Goal: Task Accomplishment & Management: Manage account settings

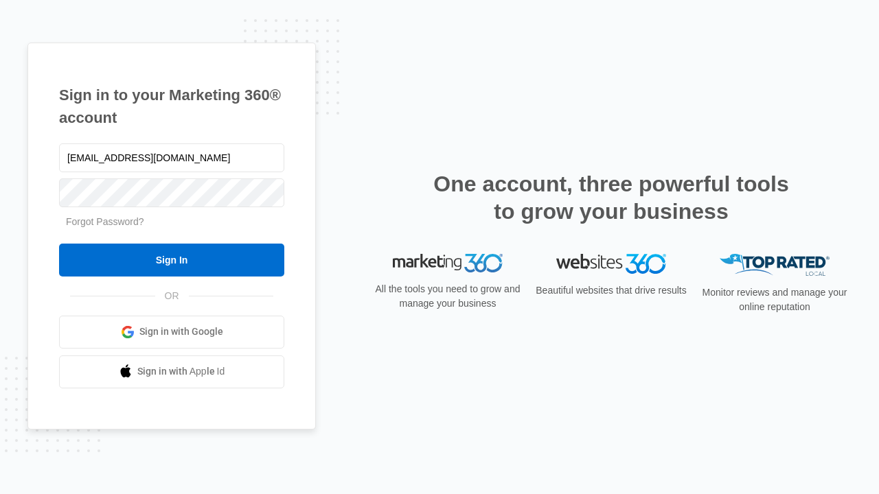
type input "[EMAIL_ADDRESS][DOMAIN_NAME]"
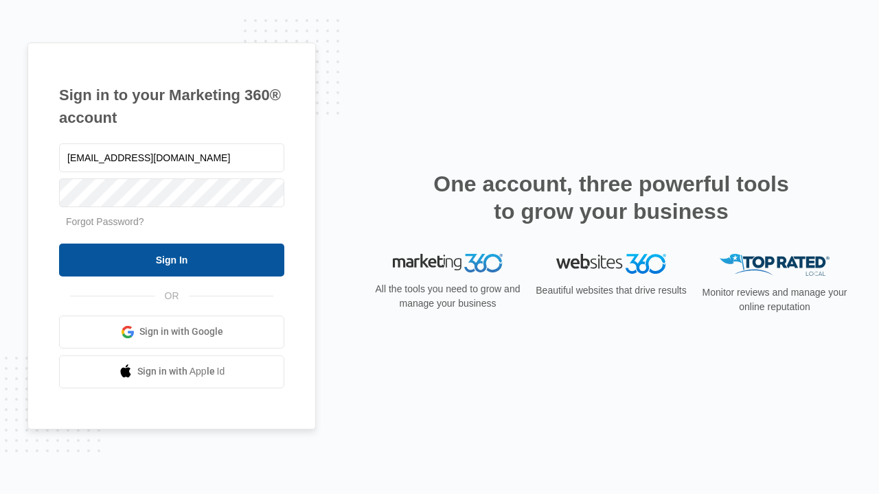
click at [172, 260] on input "Sign In" at bounding box center [171, 260] width 225 height 33
